Goal: Transaction & Acquisition: Book appointment/travel/reservation

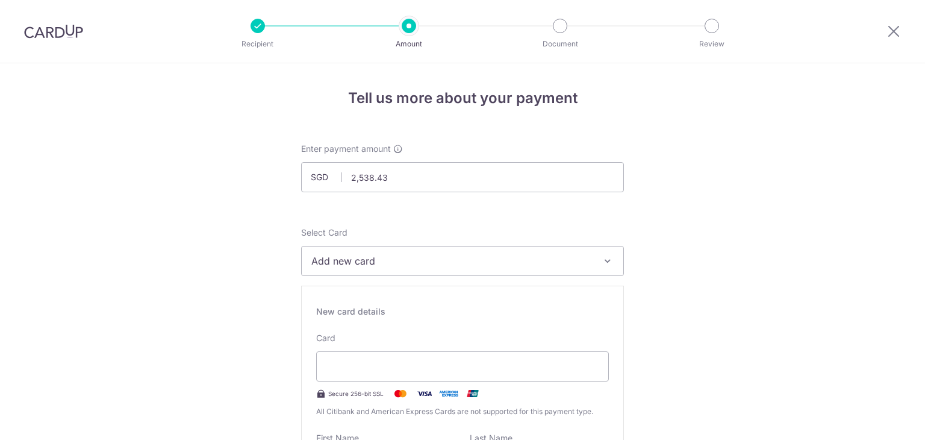
select select "3"
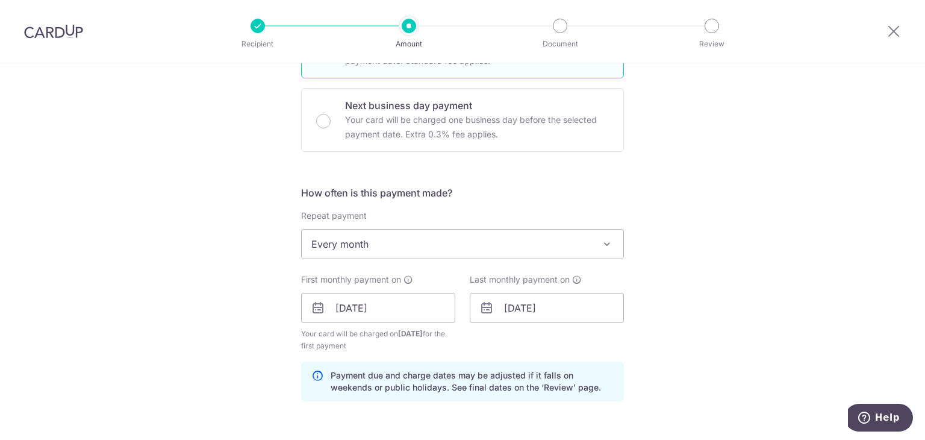
drag, startPoint x: 55, startPoint y: 30, endPoint x: 525, endPoint y: 81, distance: 472.8
click at [55, 29] on img at bounding box center [53, 31] width 59 height 14
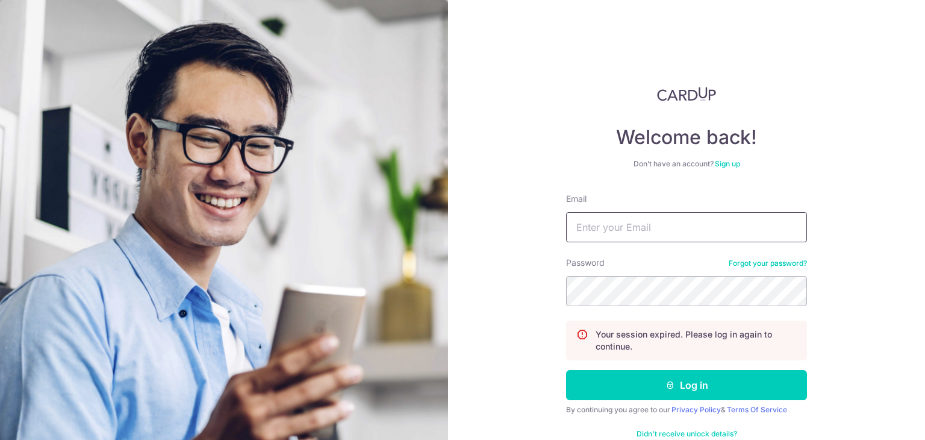
drag, startPoint x: 612, startPoint y: 223, endPoint x: 618, endPoint y: 239, distance: 17.1
click at [612, 224] on input "Email" at bounding box center [686, 227] width 241 height 30
type input "johnchio@gmail.com"
click at [566, 370] on button "Log in" at bounding box center [686, 385] width 241 height 30
click at [662, 233] on input "Email" at bounding box center [686, 227] width 241 height 30
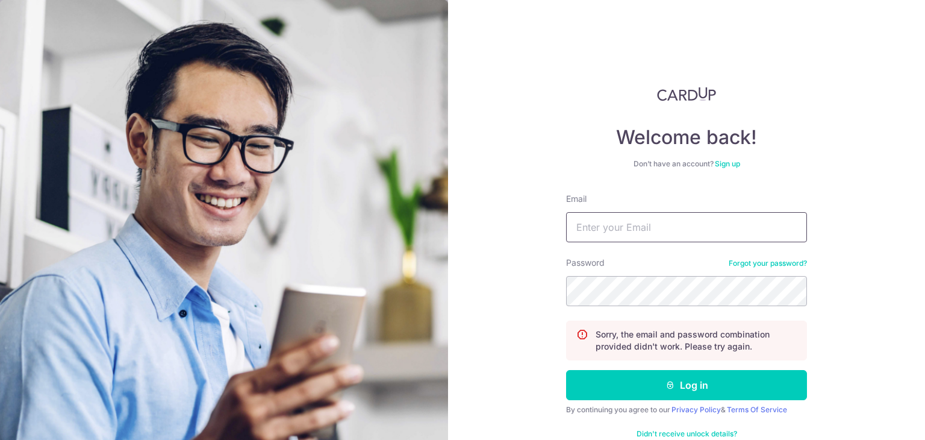
type input "johnchio@gmail.com"
click at [566, 370] on button "Log in" at bounding box center [686, 385] width 241 height 30
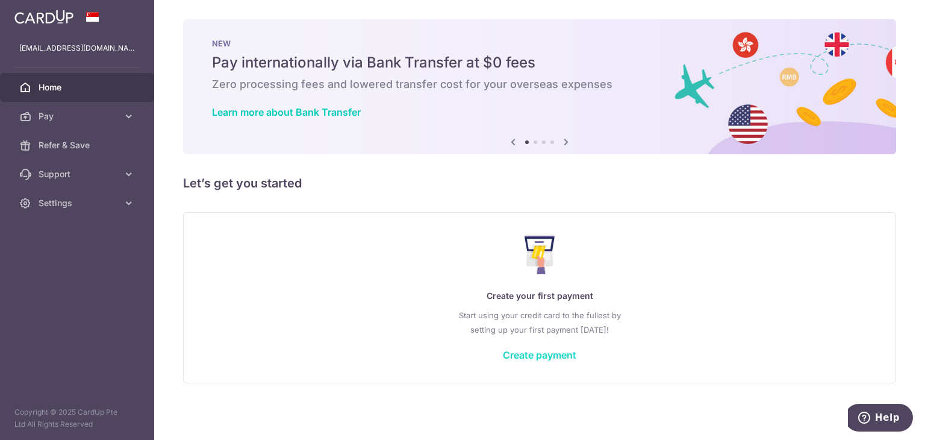
click at [549, 360] on link "Create payment" at bounding box center [540, 355] width 74 height 12
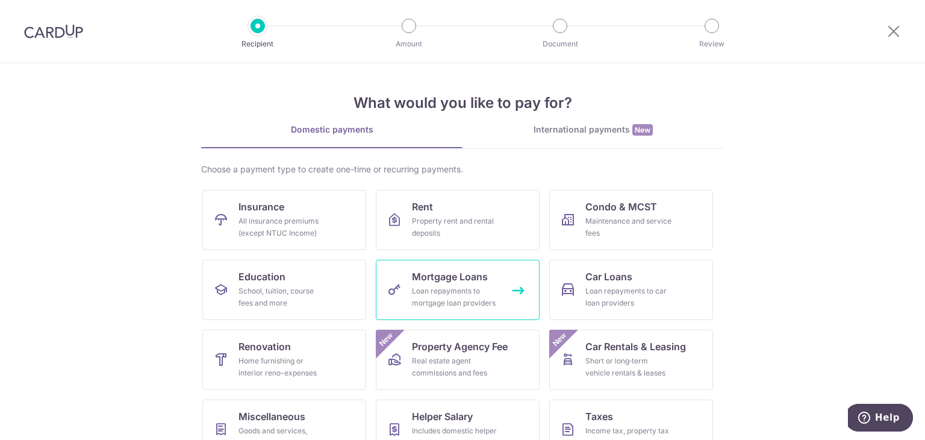
click at [415, 298] on div "Loan repayments to mortgage loan providers" at bounding box center [455, 297] width 87 height 24
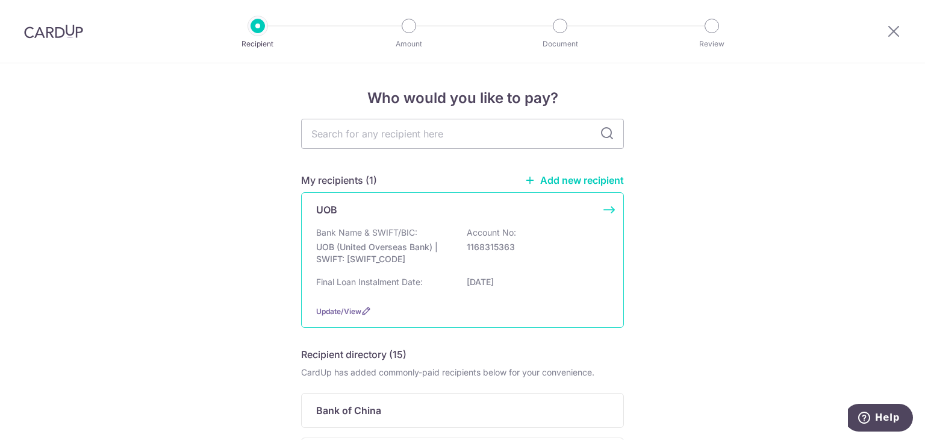
click at [376, 254] on p "UOB (United Overseas Bank) | SWIFT: UOVBSGSGXXX" at bounding box center [383, 253] width 135 height 24
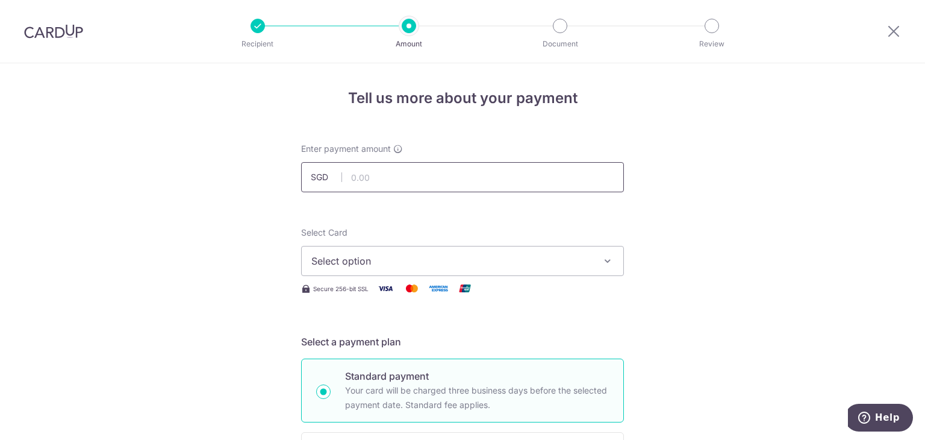
click at [390, 186] on input "text" at bounding box center [462, 177] width 323 height 30
type input "2,538.43"
click at [383, 263] on span "Select option" at bounding box center [452, 261] width 281 height 14
click at [378, 289] on span "Add credit card" at bounding box center [473, 295] width 281 height 12
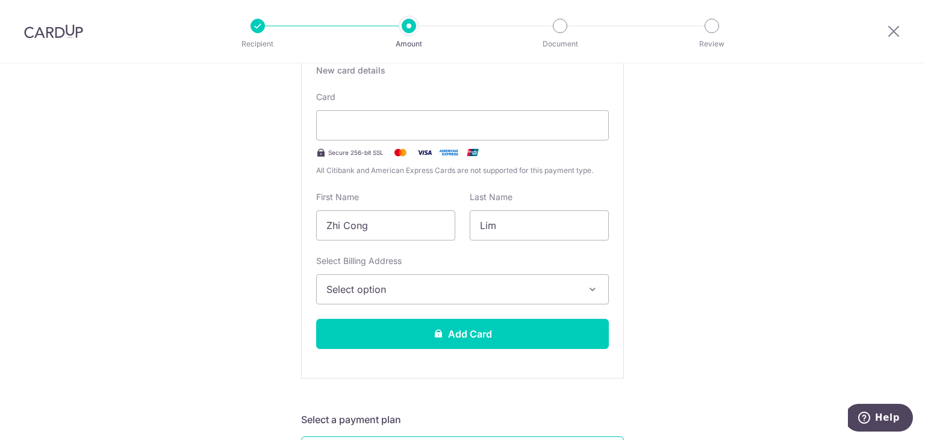
click at [447, 287] on span "Select option" at bounding box center [452, 289] width 251 height 14
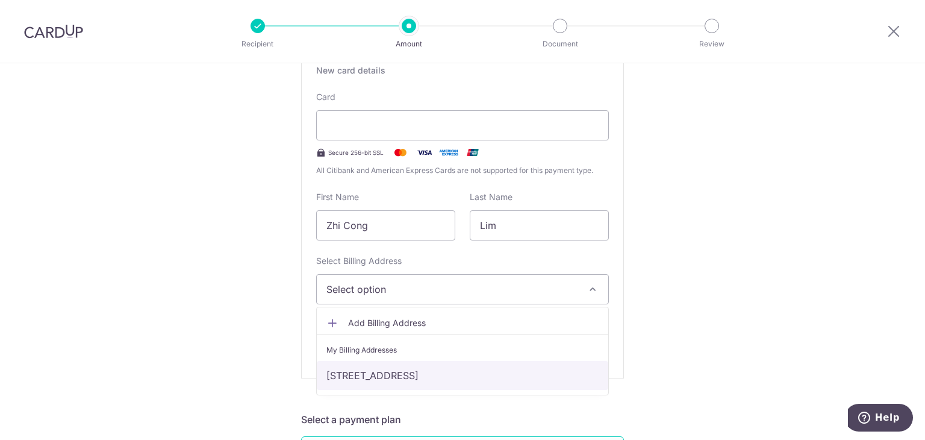
click at [437, 381] on link "[STREET_ADDRESS]" at bounding box center [463, 375] width 292 height 29
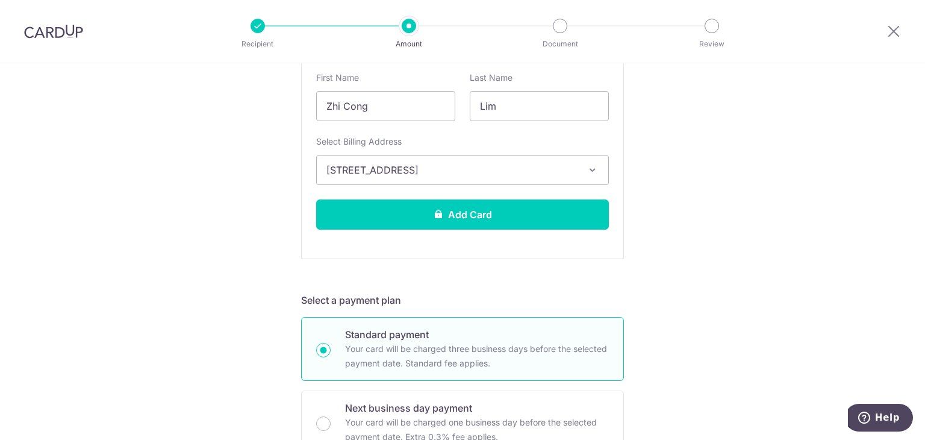
scroll to position [362, 0]
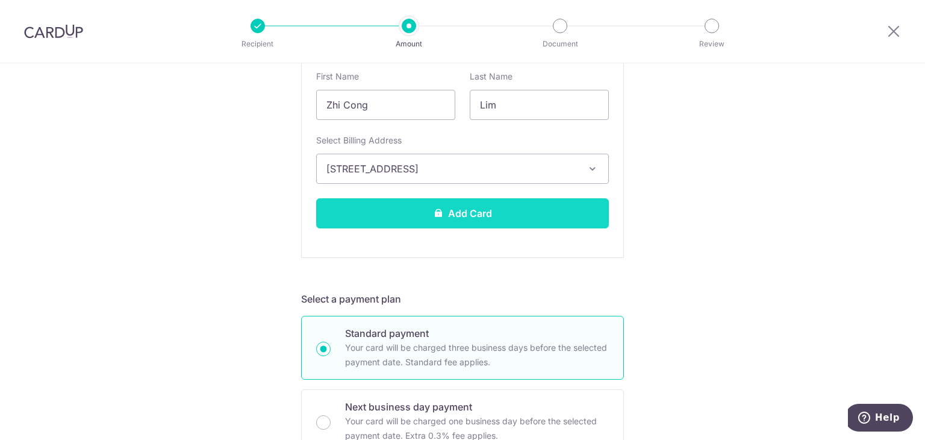
click at [434, 210] on icon at bounding box center [439, 213] width 10 height 10
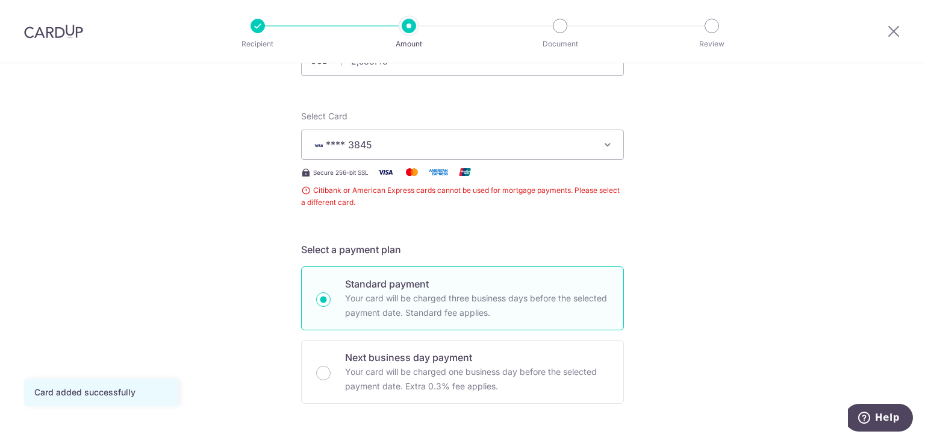
scroll to position [297, 0]
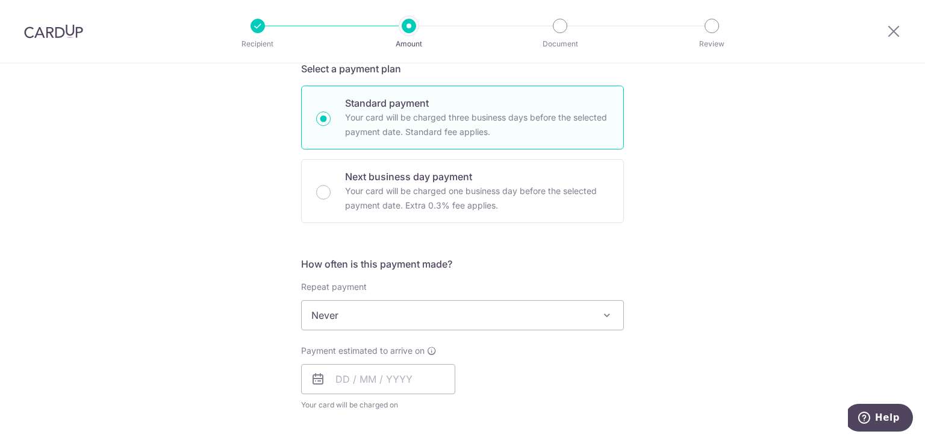
click at [409, 316] on span "Never" at bounding box center [463, 315] width 322 height 29
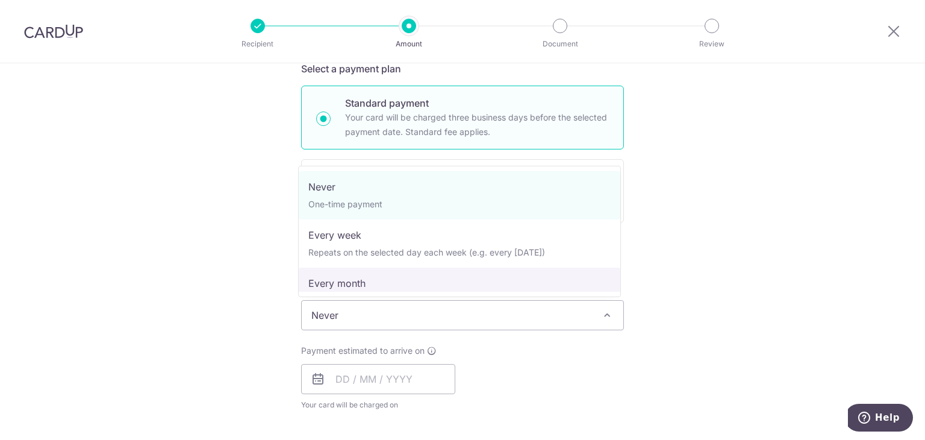
select select "3"
type input "[DATE]"
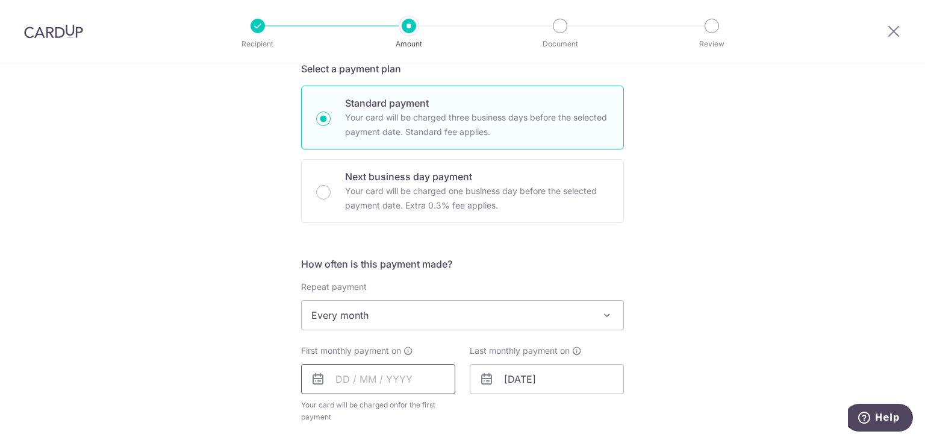
click at [335, 375] on input "text" at bounding box center [378, 379] width 154 height 30
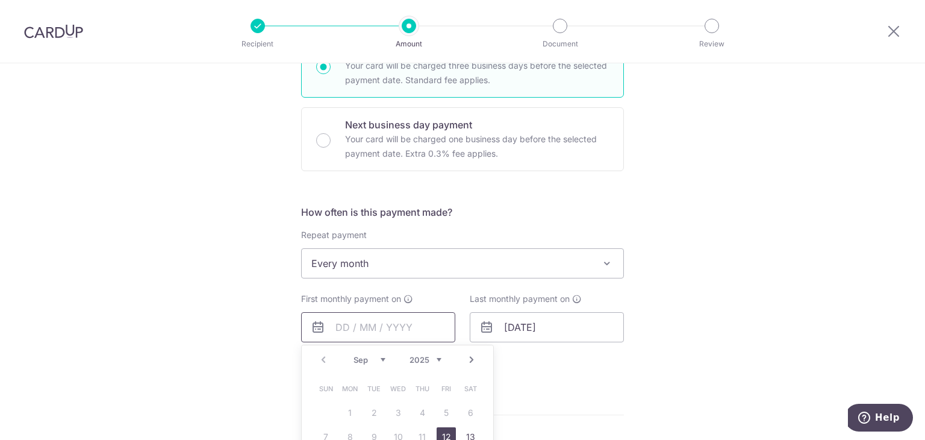
scroll to position [418, 0]
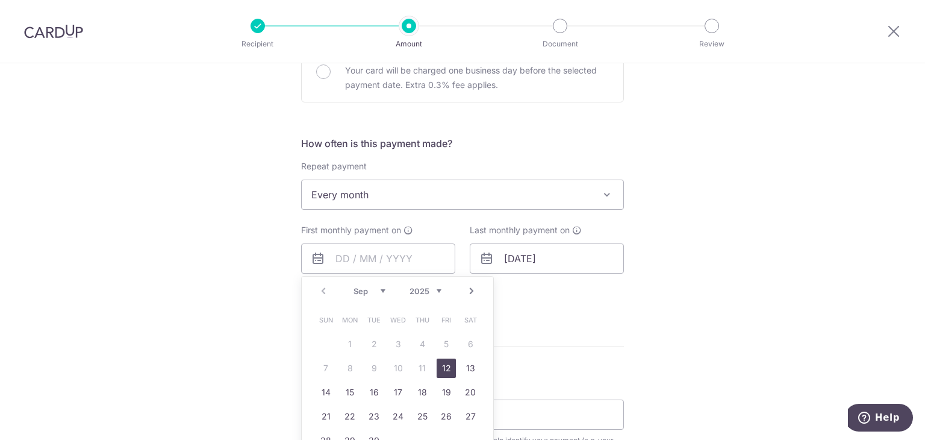
click at [471, 291] on link "Next" at bounding box center [472, 291] width 14 height 14
click at [397, 346] on link "1" at bounding box center [398, 343] width 19 height 19
type input "[DATE]"
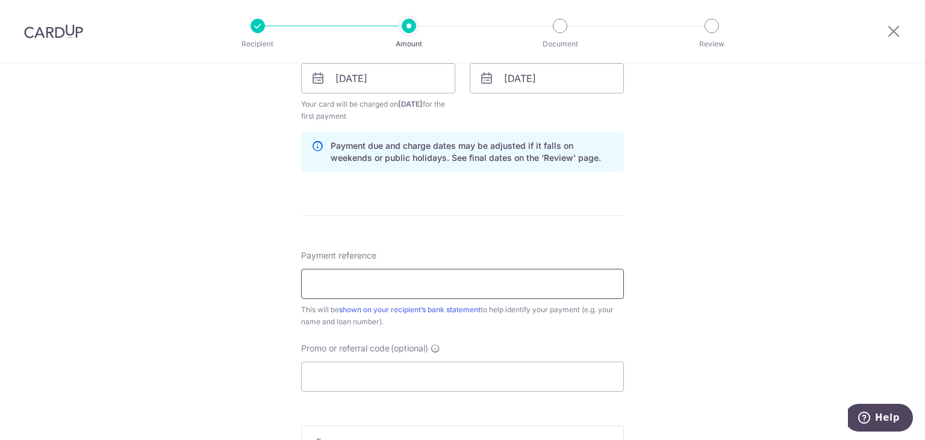
scroll to position [598, 0]
click at [344, 277] on input "Payment reference" at bounding box center [462, 283] width 323 height 30
click at [370, 367] on input "Promo or referral code (optional)" at bounding box center [462, 376] width 323 height 30
click at [227, 354] on div "Tell us more about your payment Enter payment amount SGD 2,538.43 2538.43 Card …" at bounding box center [462, 53] width 925 height 1176
click at [369, 365] on input "Promo or referral code (optional)" at bounding box center [462, 376] width 323 height 30
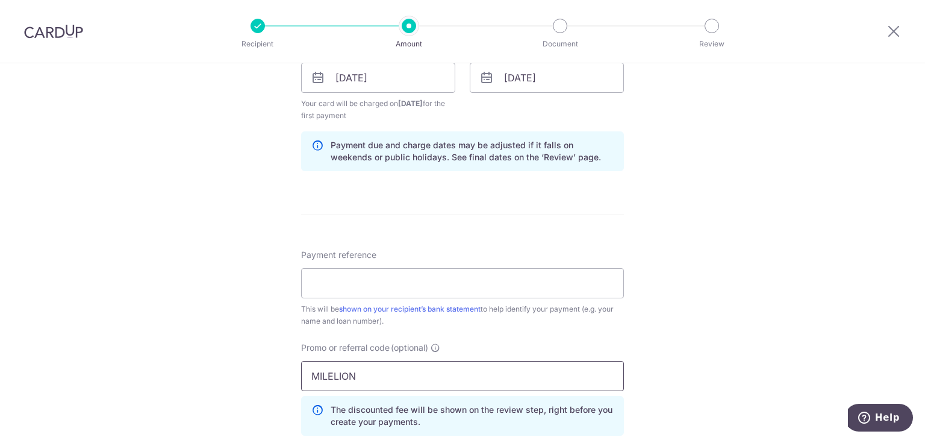
type input "MILELION"
click at [683, 360] on div "Tell us more about your payment Enter payment amount SGD 2,538.43 2538.43 Card …" at bounding box center [462, 80] width 925 height 1230
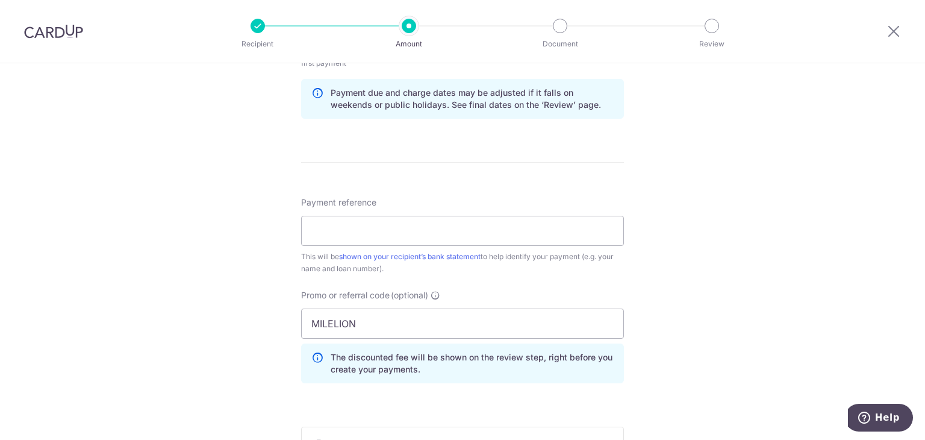
scroll to position [719, 0]
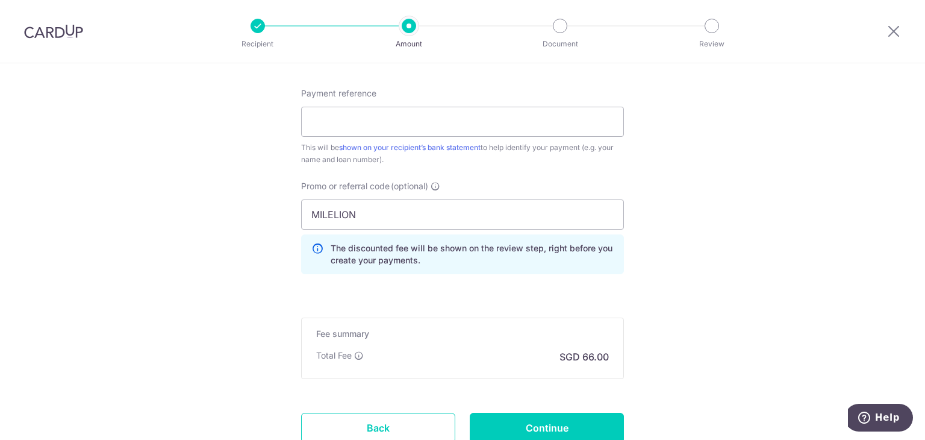
scroll to position [851, 0]
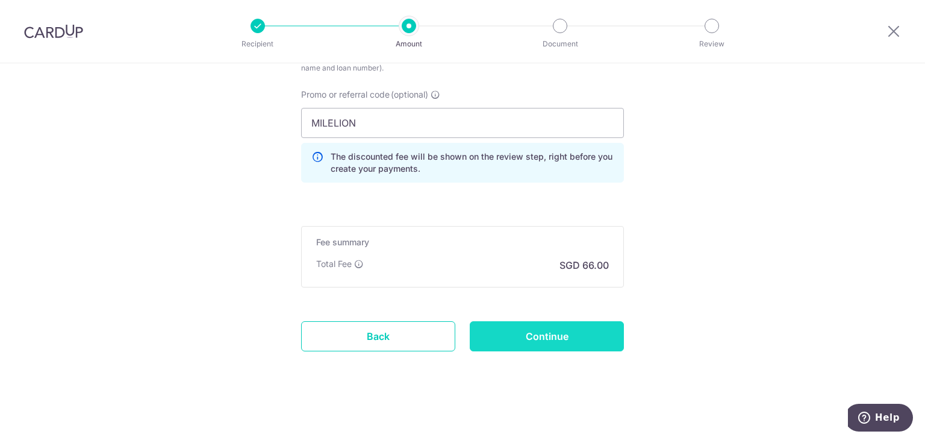
click at [545, 328] on input "Continue" at bounding box center [547, 336] width 154 height 30
type input "Create Schedule"
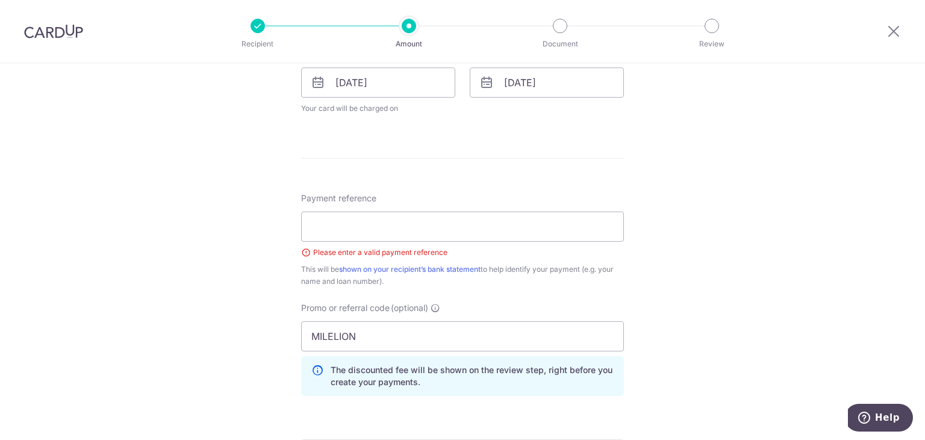
scroll to position [603, 0]
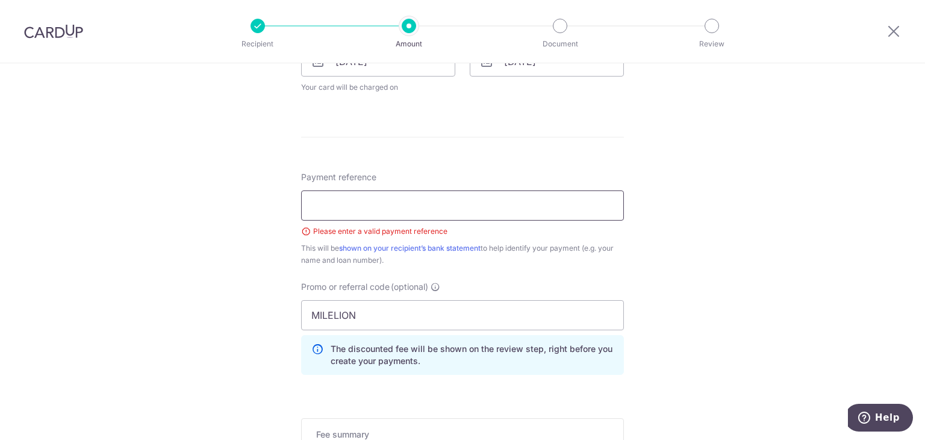
click at [440, 211] on input "Payment reference" at bounding box center [462, 205] width 323 height 30
click at [372, 205] on input "9 transit road 05-08" at bounding box center [462, 205] width 323 height 30
click at [308, 206] on input "9 transit road #05-08" at bounding box center [462, 205] width 323 height 30
click at [425, 205] on input "9 transit road #05-08" at bounding box center [462, 205] width 323 height 30
type input "9 transit road #05-08 s778885"
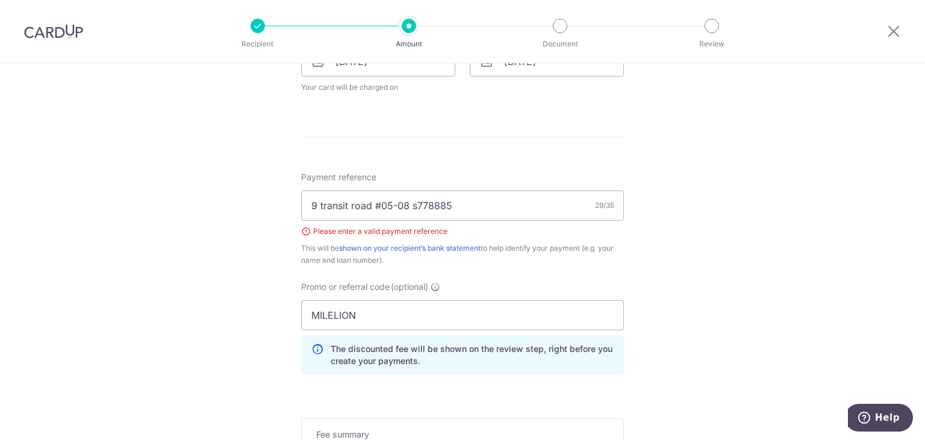
click at [684, 220] on div "Tell us more about your payment Enter payment amount SGD 2,538.43 2538.43 Selec…" at bounding box center [462, 47] width 925 height 1173
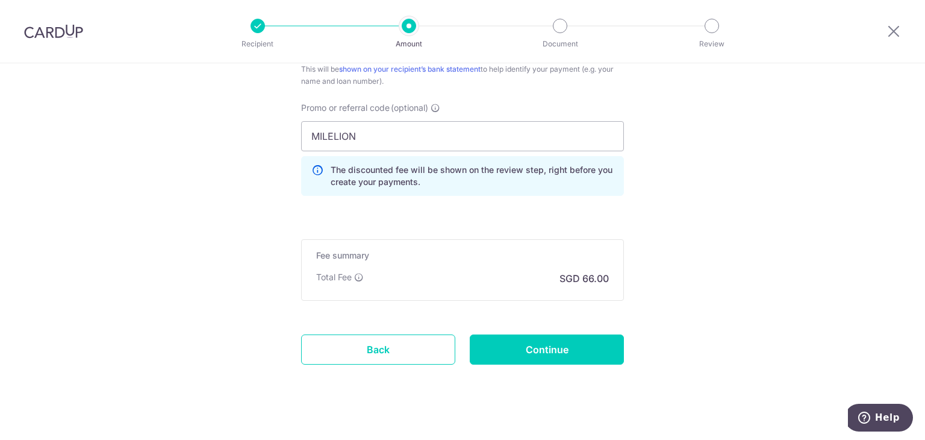
scroll to position [783, 0]
click at [557, 351] on input "Continue" at bounding box center [547, 348] width 154 height 30
type input "Create Schedule"
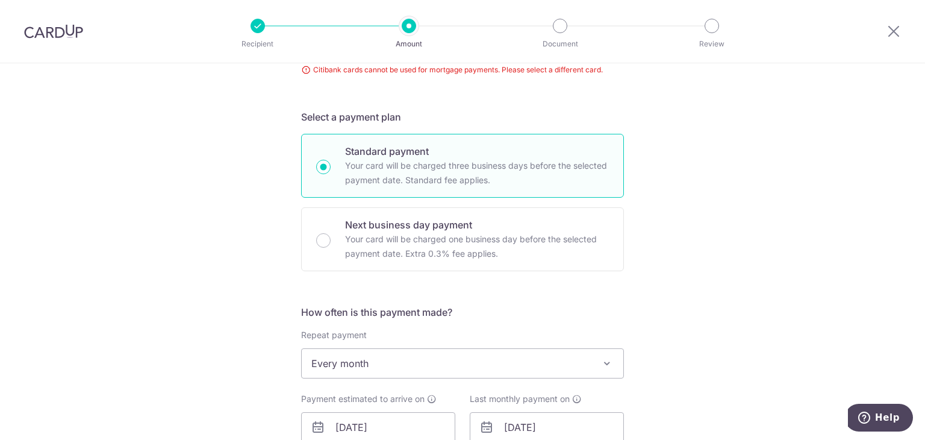
scroll to position [177, 0]
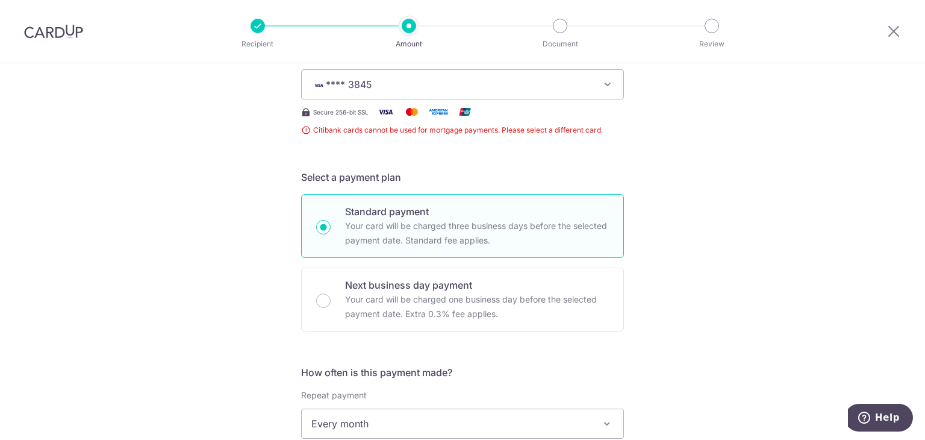
click at [386, 88] on span "**** 3845" at bounding box center [452, 84] width 281 height 14
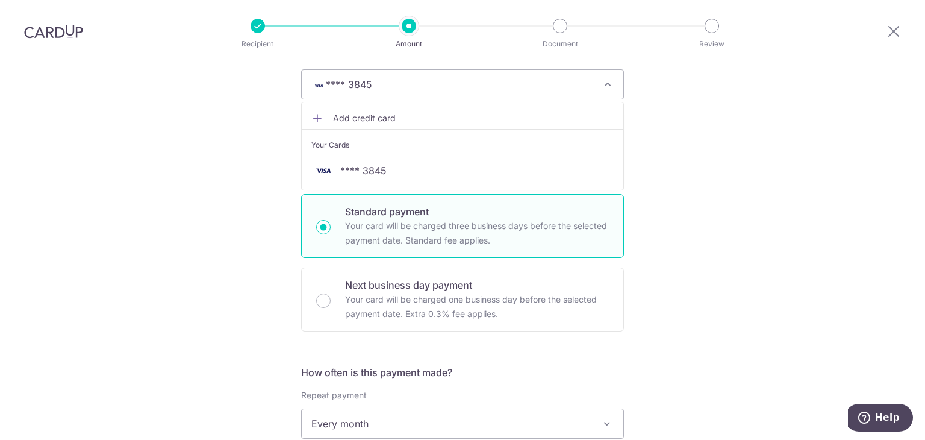
click at [399, 116] on span "Add credit card" at bounding box center [473, 118] width 281 height 12
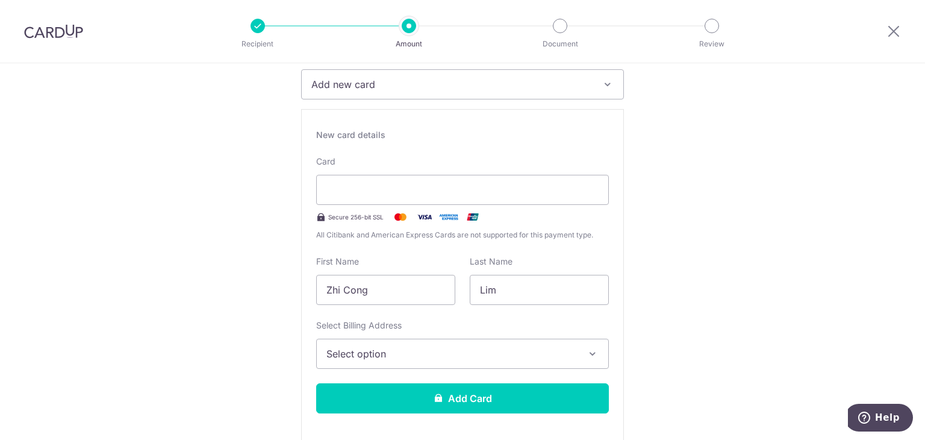
click at [494, 350] on span "Select option" at bounding box center [452, 353] width 251 height 14
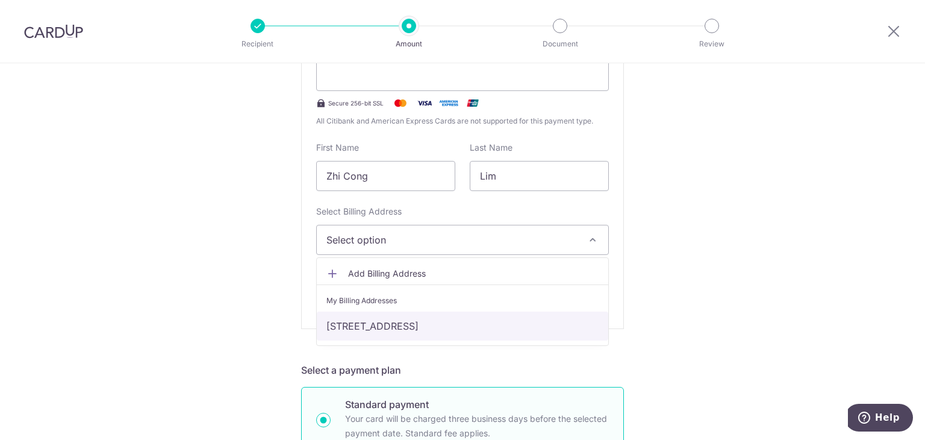
scroll to position [297, 0]
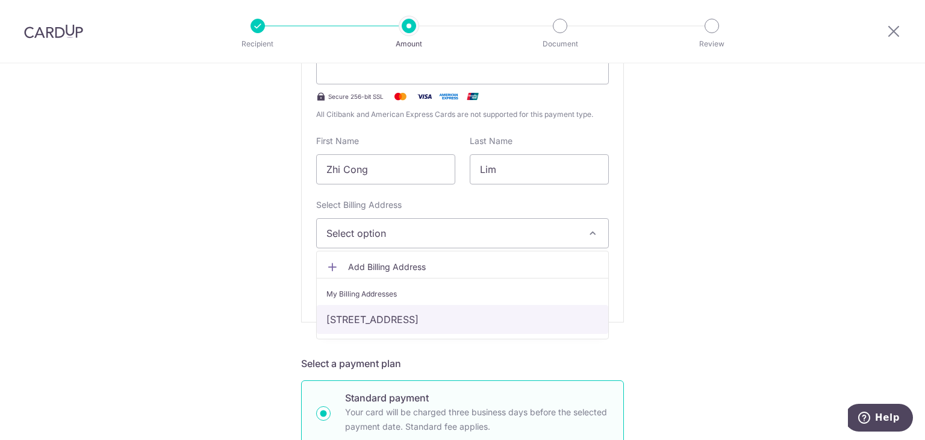
click at [481, 309] on link "[STREET_ADDRESS]" at bounding box center [463, 319] width 292 height 29
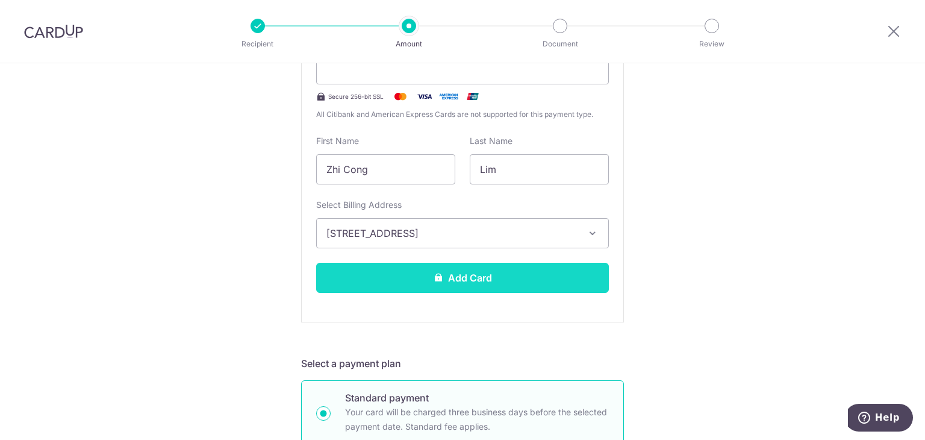
click at [462, 276] on button "Add Card" at bounding box center [462, 278] width 293 height 30
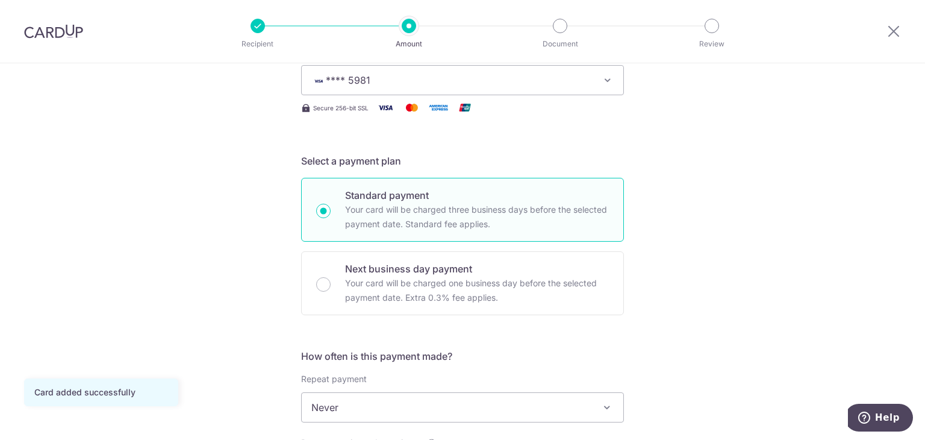
scroll to position [422, 0]
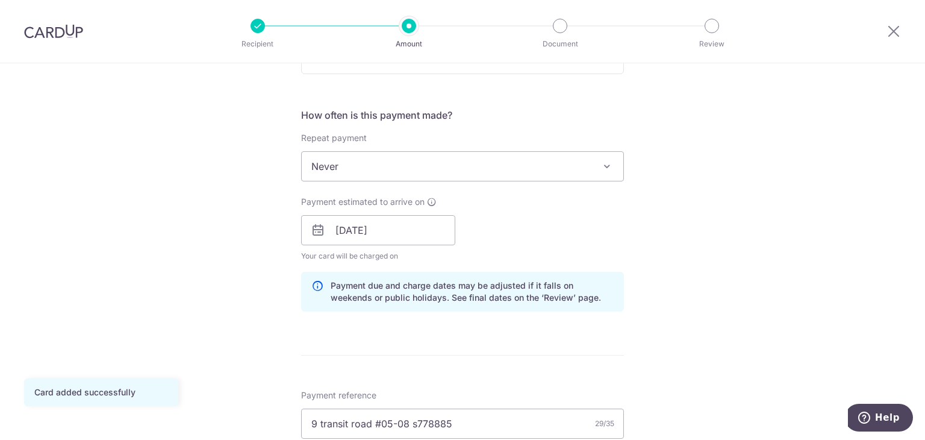
click at [537, 168] on span "Never" at bounding box center [463, 166] width 322 height 29
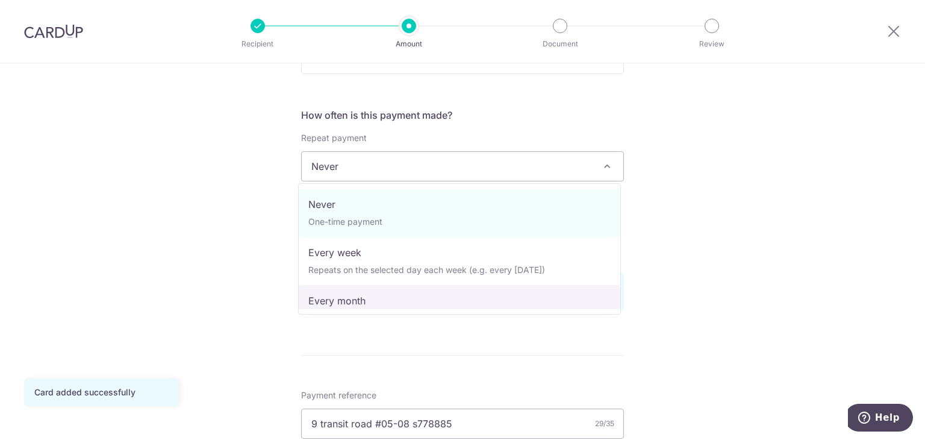
select select "3"
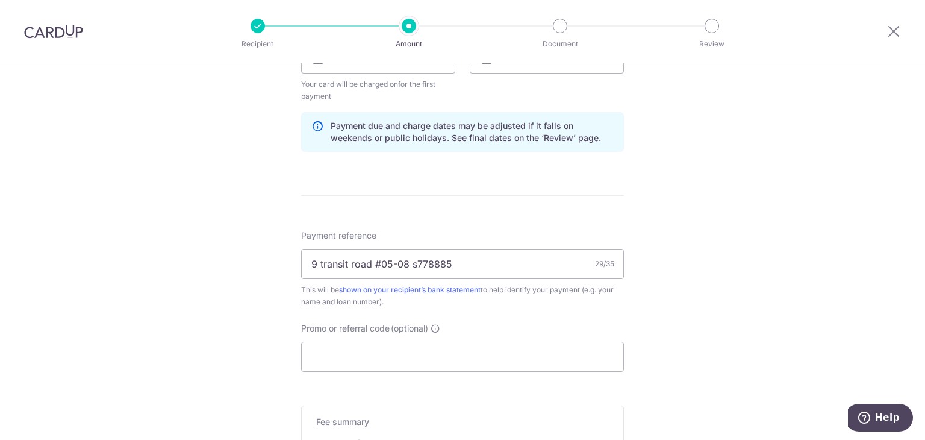
scroll to position [663, 0]
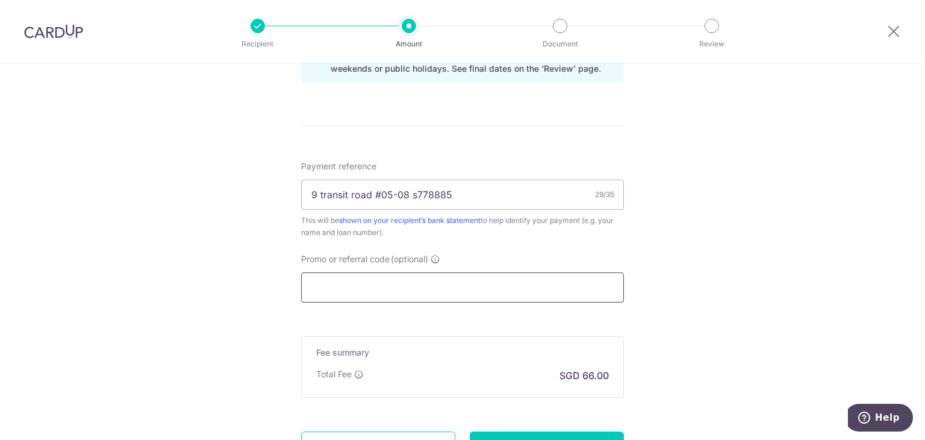
click at [400, 290] on input "Promo or referral code (optional)" at bounding box center [462, 287] width 323 height 30
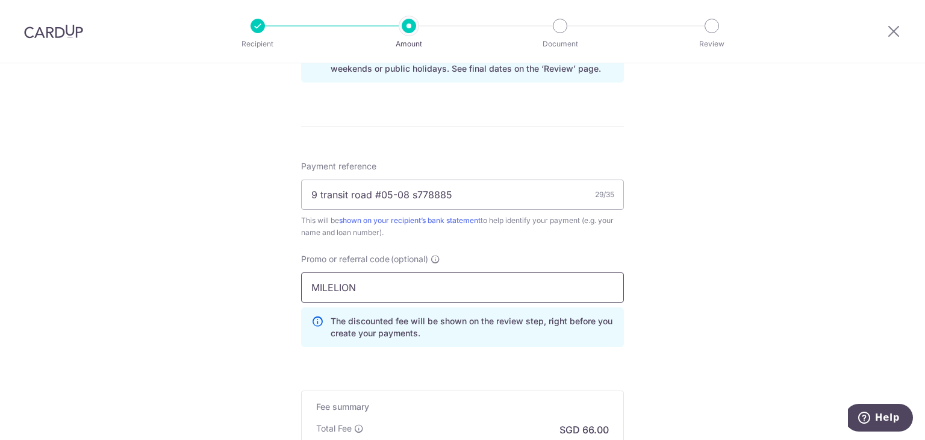
type input "MILELION"
click at [829, 345] on div "Tell us more about your payment Enter payment amount SGD 2,538.43 2538.43 Card …" at bounding box center [462, 3] width 925 height 1206
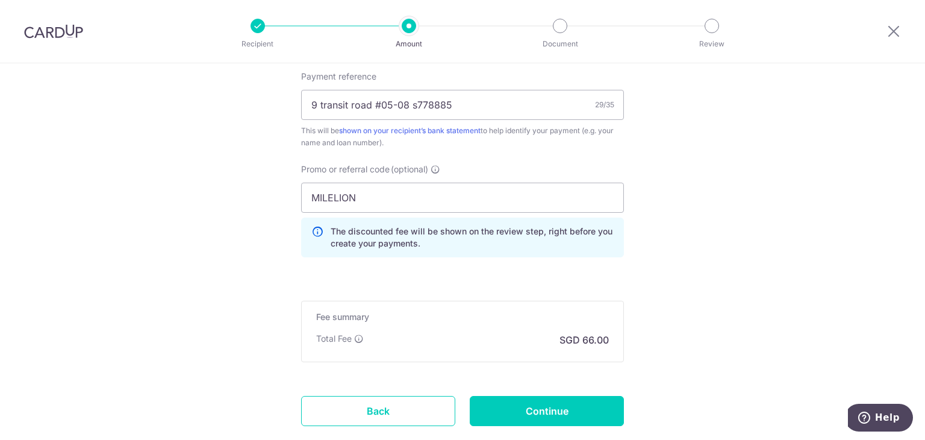
scroll to position [827, 0]
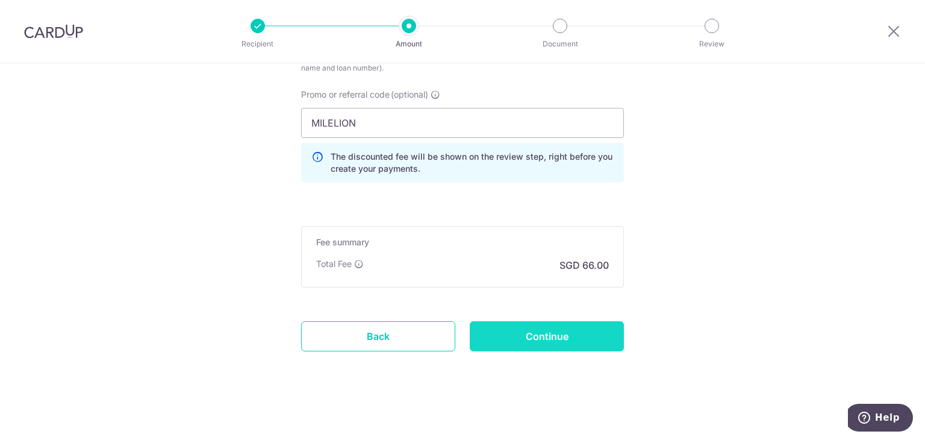
click at [595, 340] on input "Continue" at bounding box center [547, 336] width 154 height 30
type input "Create Schedule"
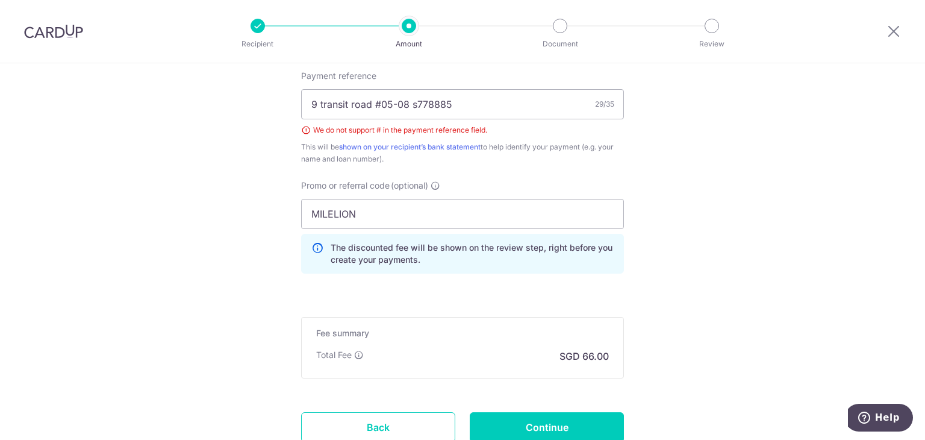
scroll to position [692, 0]
click at [375, 105] on input "9 transit road #05-08 s778885" at bounding box center [462, 104] width 323 height 30
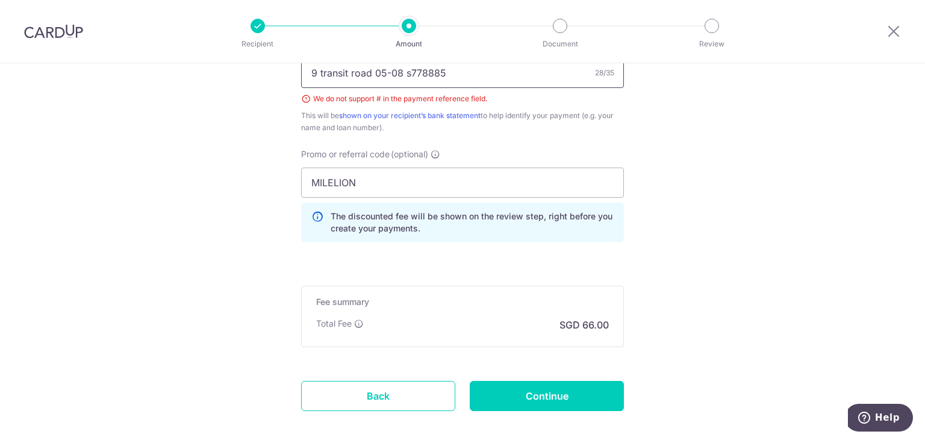
scroll to position [752, 0]
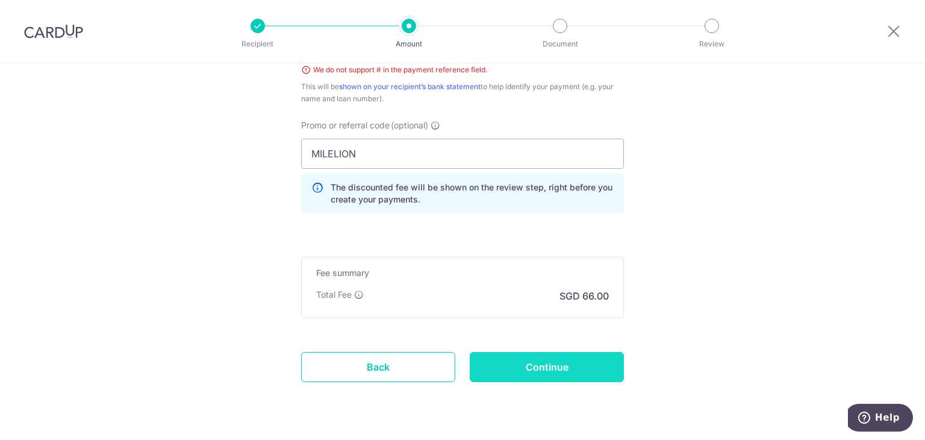
type input "9 transit road 05-08 s778885"
click at [536, 362] on input "Continue" at bounding box center [547, 367] width 154 height 30
type input "Create Schedule"
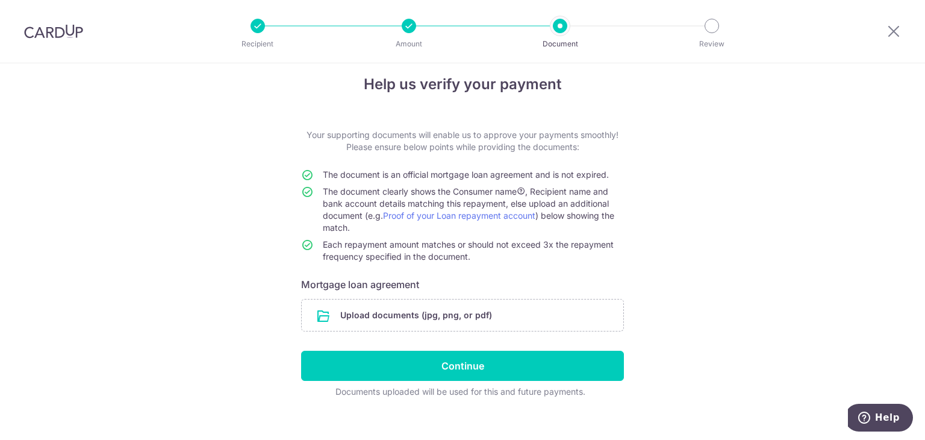
scroll to position [28, 0]
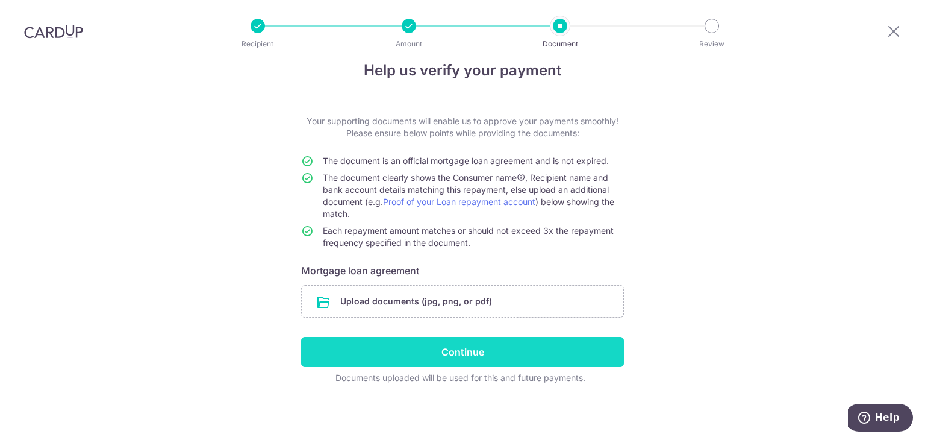
click at [473, 343] on input "Continue" at bounding box center [462, 352] width 323 height 30
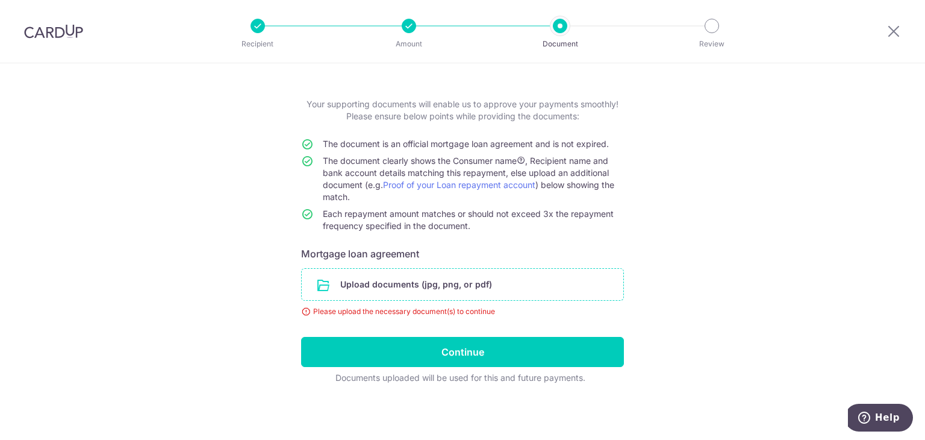
click at [439, 278] on input "file" at bounding box center [463, 284] width 322 height 31
click at [151, 122] on div "Help us verify your payment Your supporting documents will enable us to approve…" at bounding box center [462, 230] width 925 height 422
click at [420, 279] on input "file" at bounding box center [463, 284] width 322 height 31
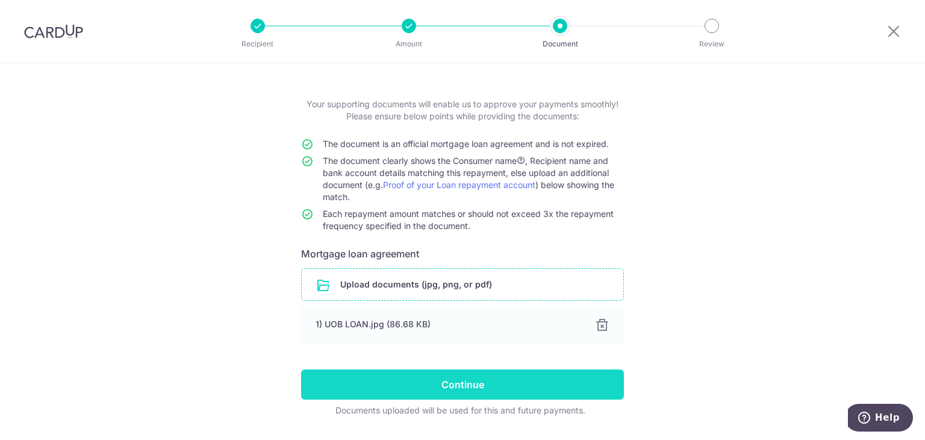
click at [499, 390] on input "Continue" at bounding box center [462, 384] width 323 height 30
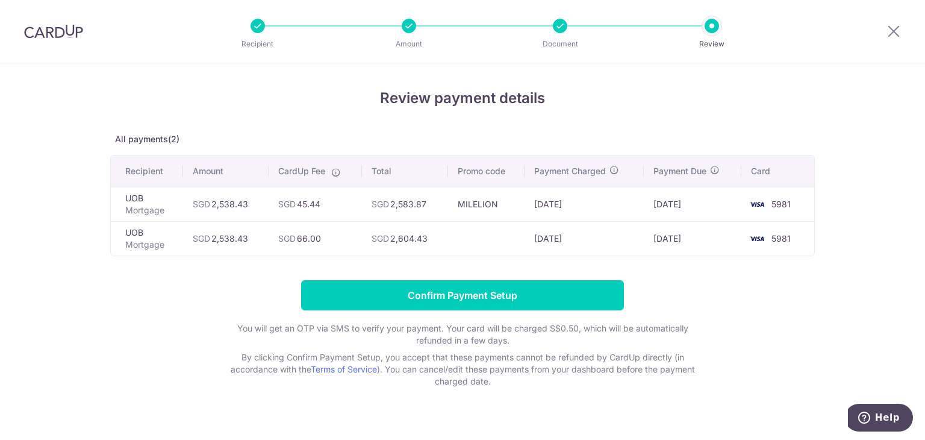
drag, startPoint x: 280, startPoint y: 234, endPoint x: 333, endPoint y: 240, distance: 53.4
click at [333, 240] on td "SGD 66.00" at bounding box center [315, 238] width 93 height 34
click at [114, 339] on form "Confirm Payment Setup You will get an OTP via SMS to verify your payment. Your …" at bounding box center [462, 333] width 705 height 107
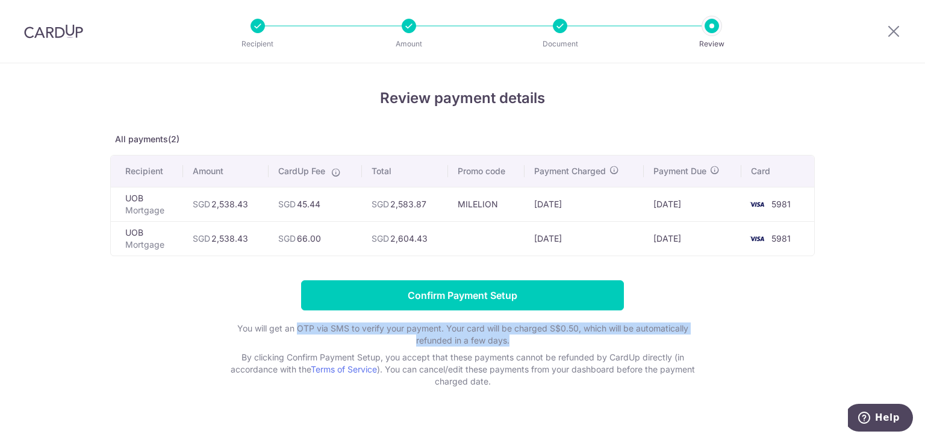
drag, startPoint x: 296, startPoint y: 327, endPoint x: 518, endPoint y: 342, distance: 222.2
click at [518, 342] on p "You will get an OTP via SMS to verify your payment. Your card will be charged S…" at bounding box center [463, 334] width 482 height 24
click at [538, 345] on p "You will get an OTP via SMS to verify your payment. Your card will be charged S…" at bounding box center [463, 334] width 482 height 24
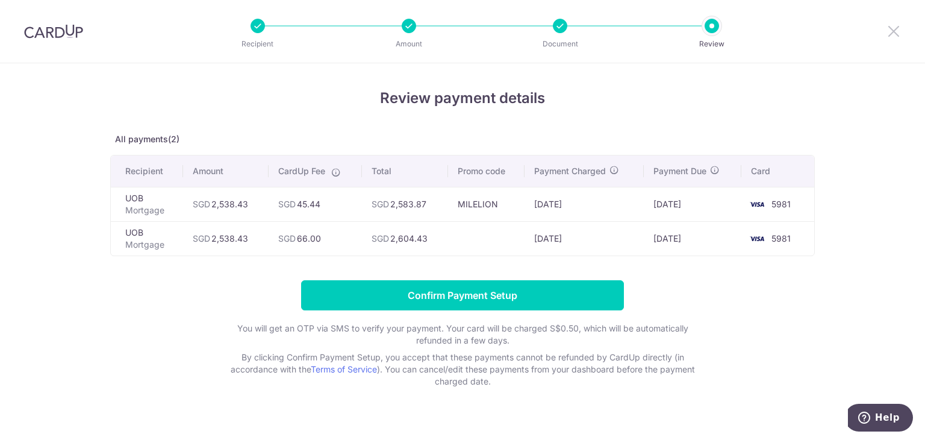
click at [892, 25] on icon at bounding box center [894, 30] width 14 height 15
